Goal: Go to known website: Access a specific website the user already knows

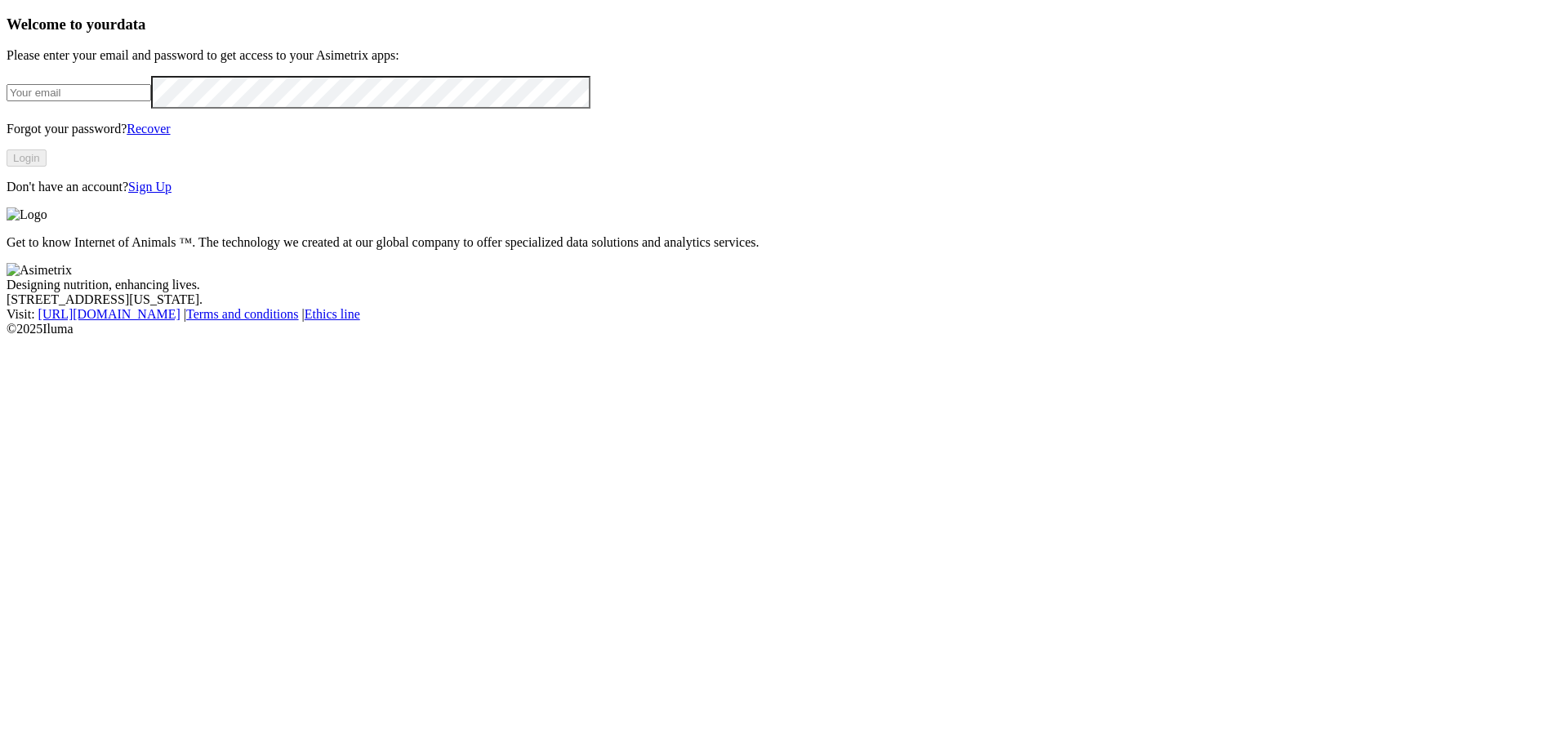
type input "[PERSON_NAME][EMAIL_ADDRESS][PERSON_NAME][DOMAIN_NAME]"
click at [46, 166] on button "Login" at bounding box center [27, 159] width 40 height 17
